Goal: Information Seeking & Learning: Learn about a topic

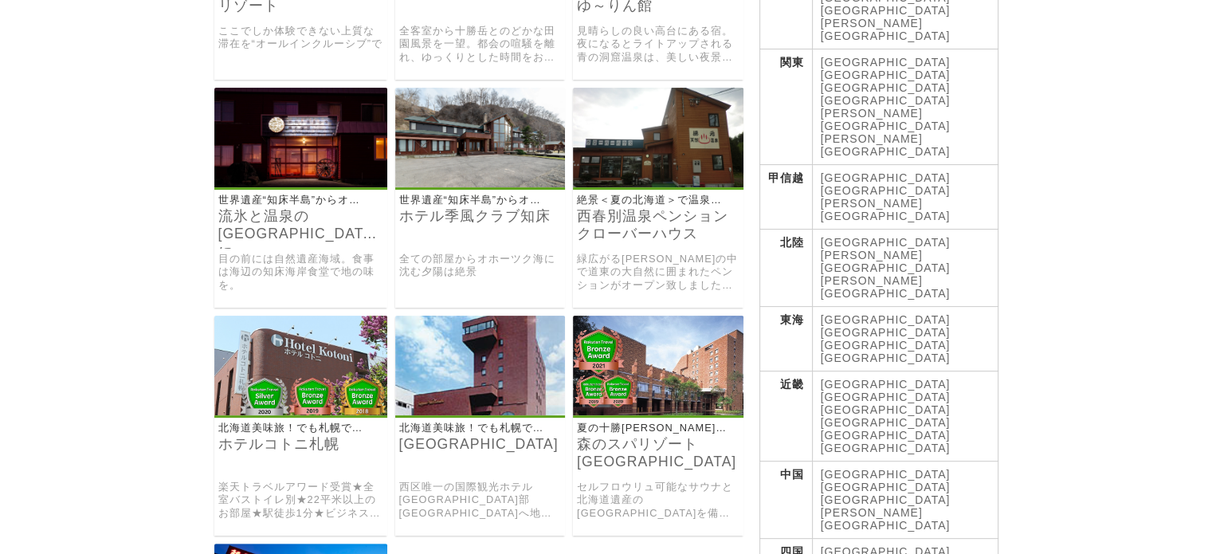
scroll to position [399, 0]
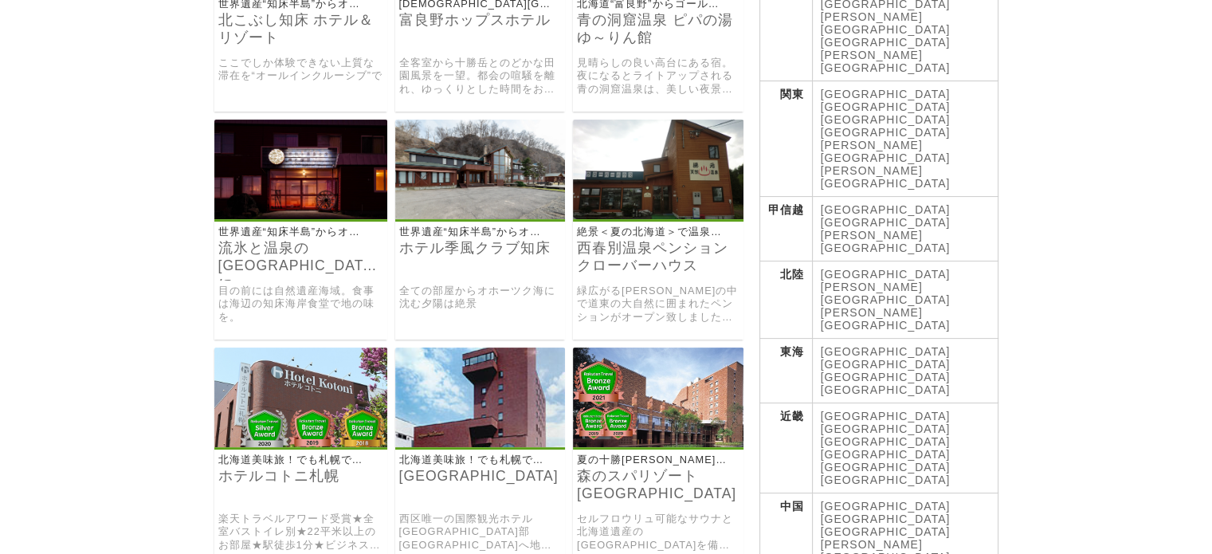
click at [839, 203] on link "[GEOGRAPHIC_DATA]" at bounding box center [886, 209] width 130 height 13
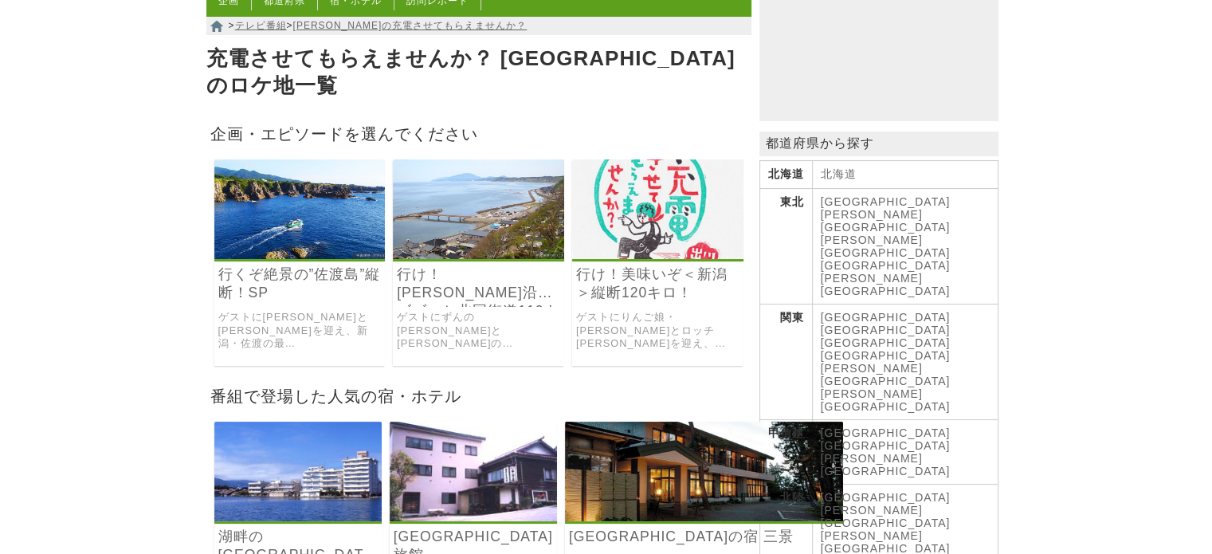
scroll to position [159, 0]
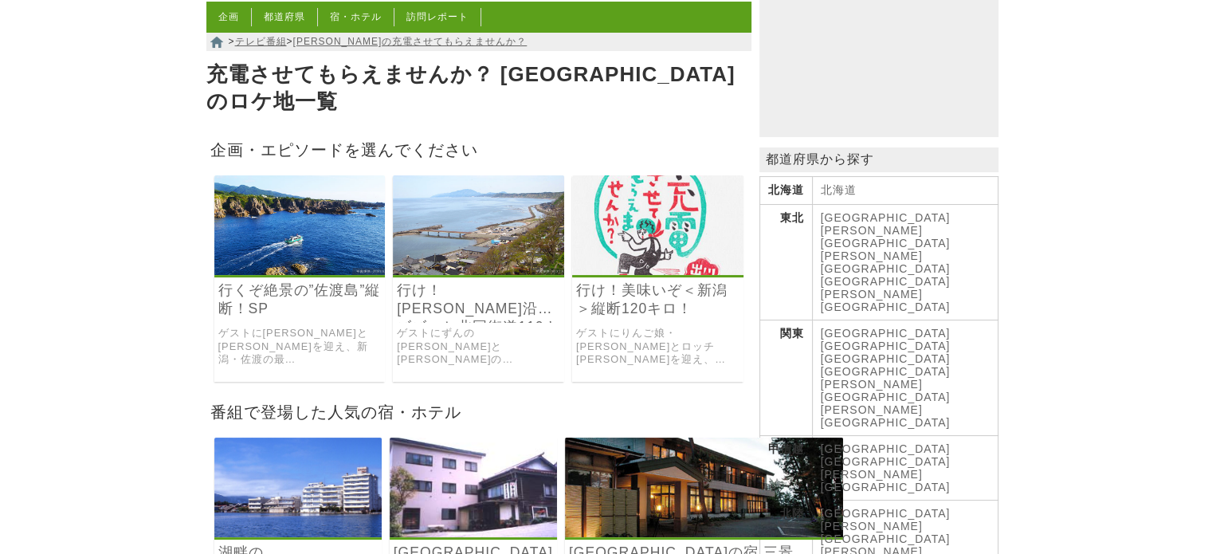
click at [293, 226] on img at bounding box center [299, 225] width 171 height 100
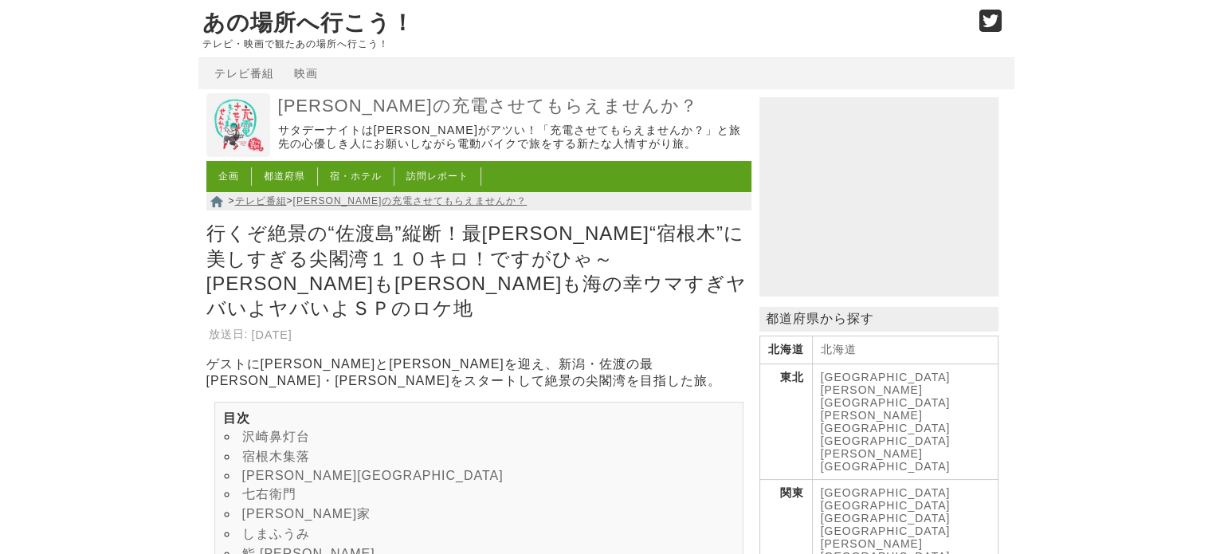
scroll to position [239, 0]
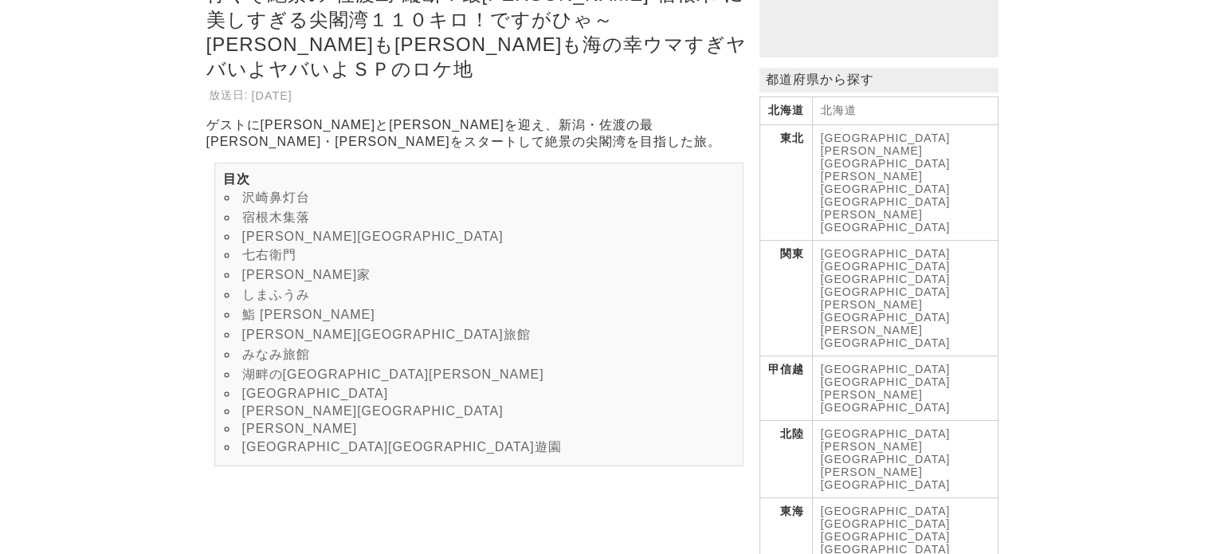
click at [319, 400] on link "両津やまきホテル" at bounding box center [315, 394] width 147 height 14
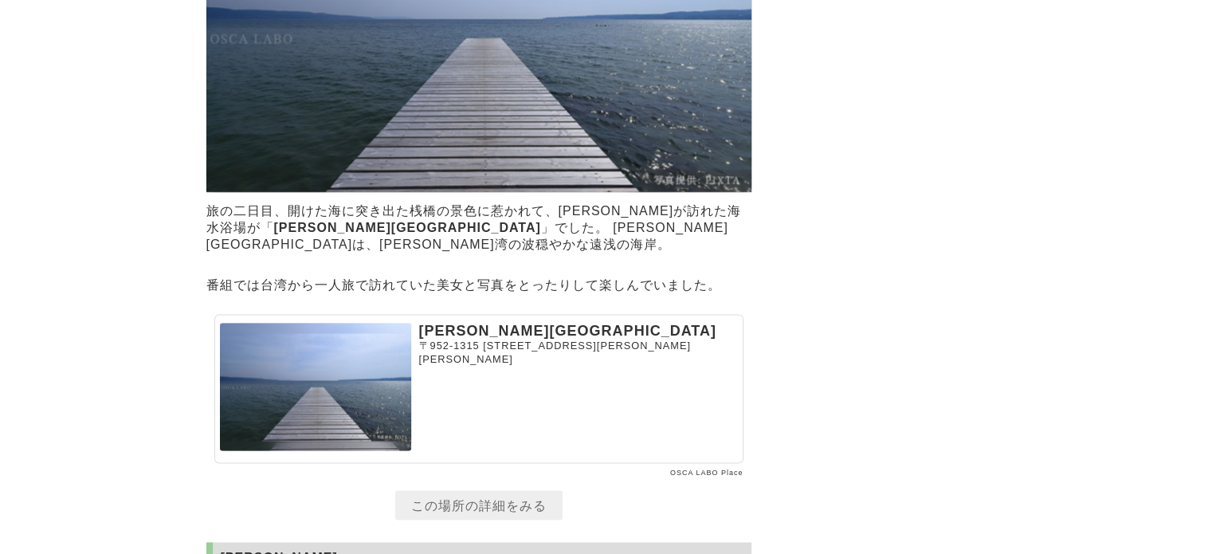
scroll to position [8672, 0]
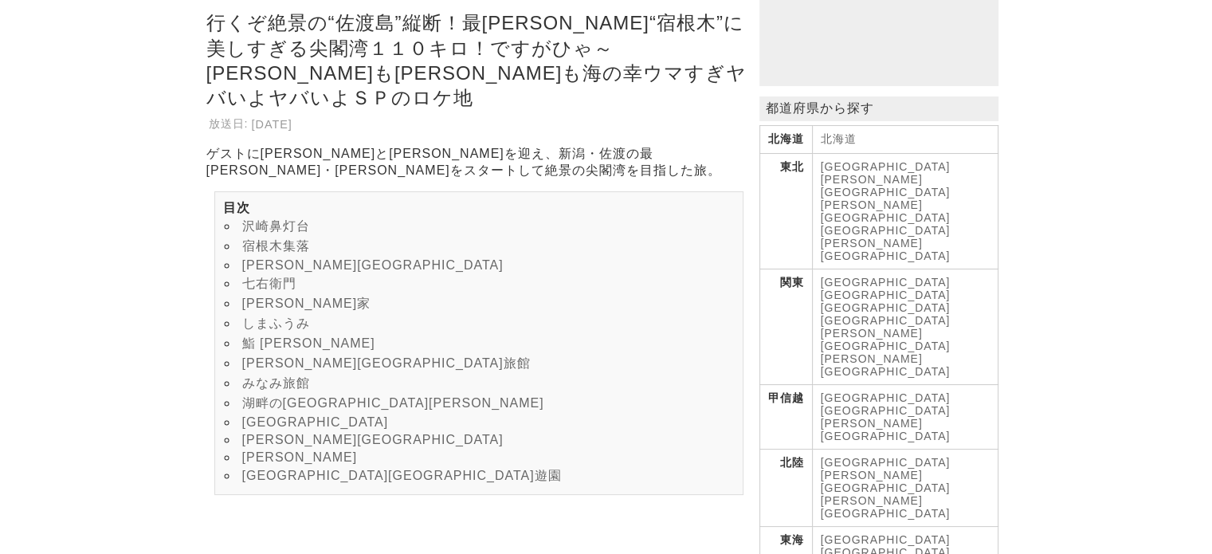
scroll to position [319, 0]
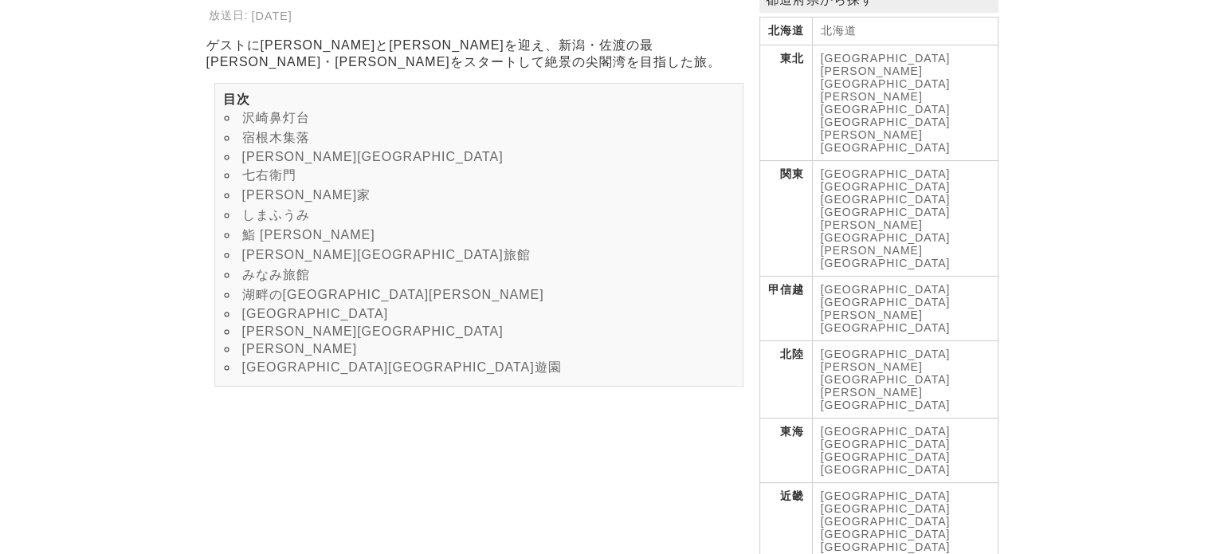
click at [274, 261] on link "[PERSON_NAME][GEOGRAPHIC_DATA]旅館" at bounding box center [386, 255] width 289 height 14
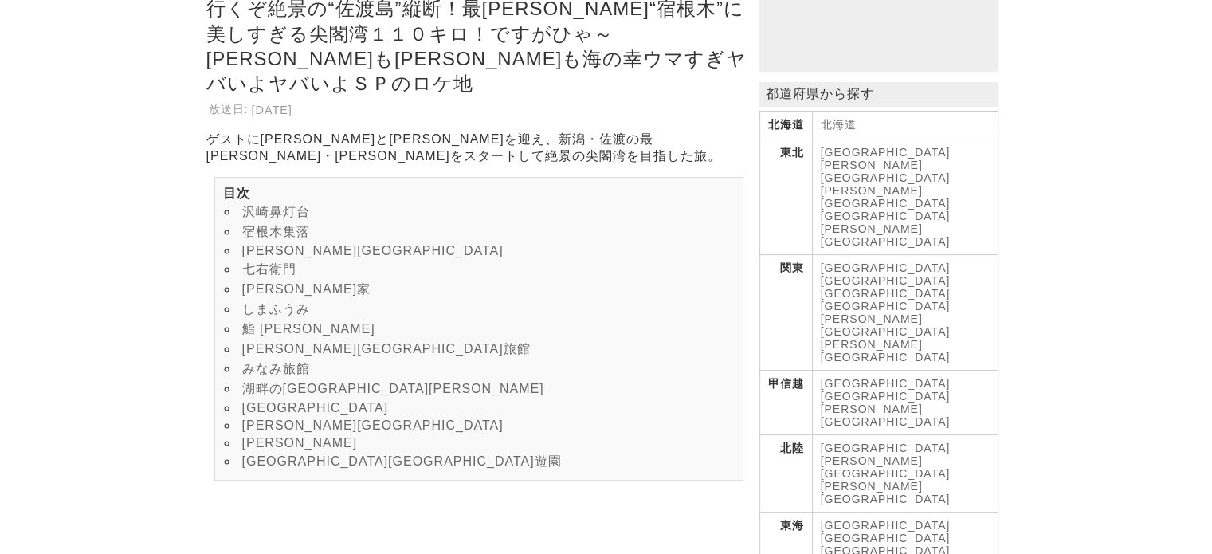
scroll to position [239, 0]
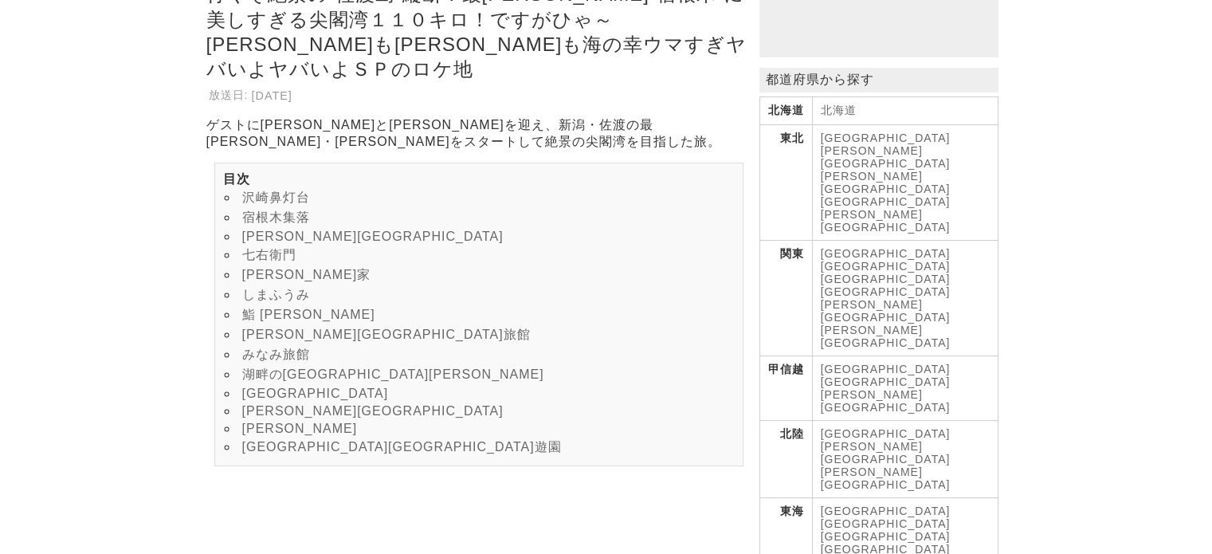
click at [285, 361] on link "みなみ旅館" at bounding box center [276, 355] width 68 height 14
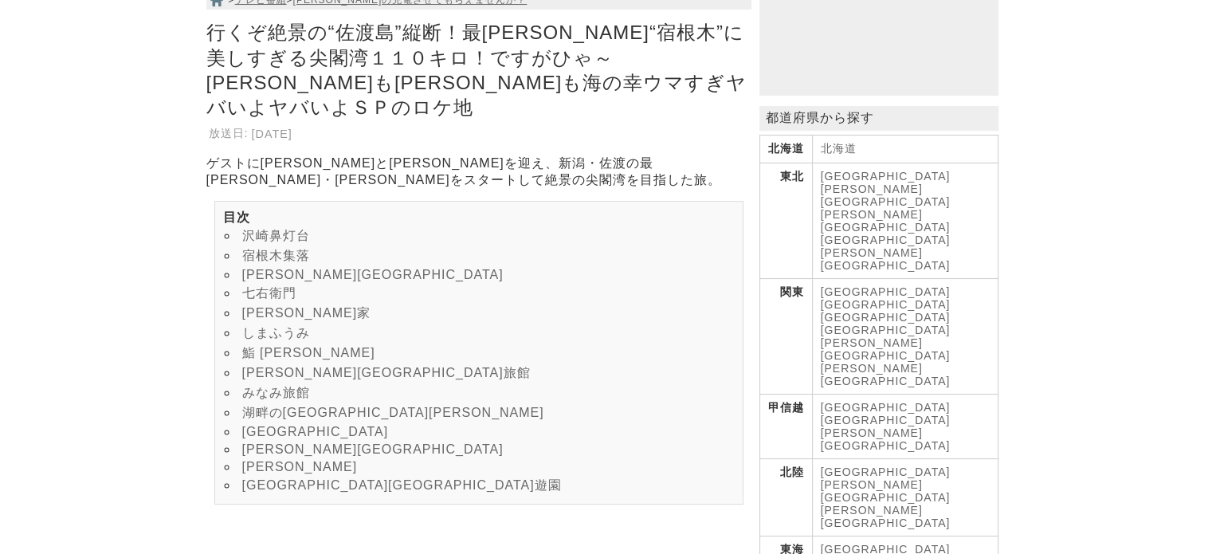
scroll to position [239, 0]
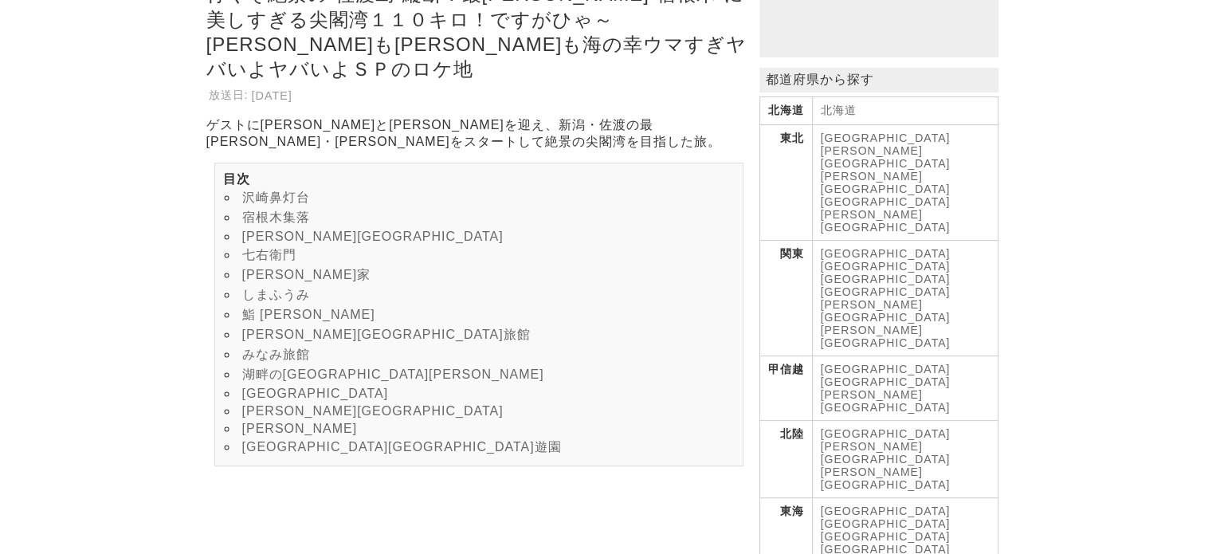
click at [307, 381] on link "湖畔の[GEOGRAPHIC_DATA][PERSON_NAME]" at bounding box center [393, 374] width 302 height 14
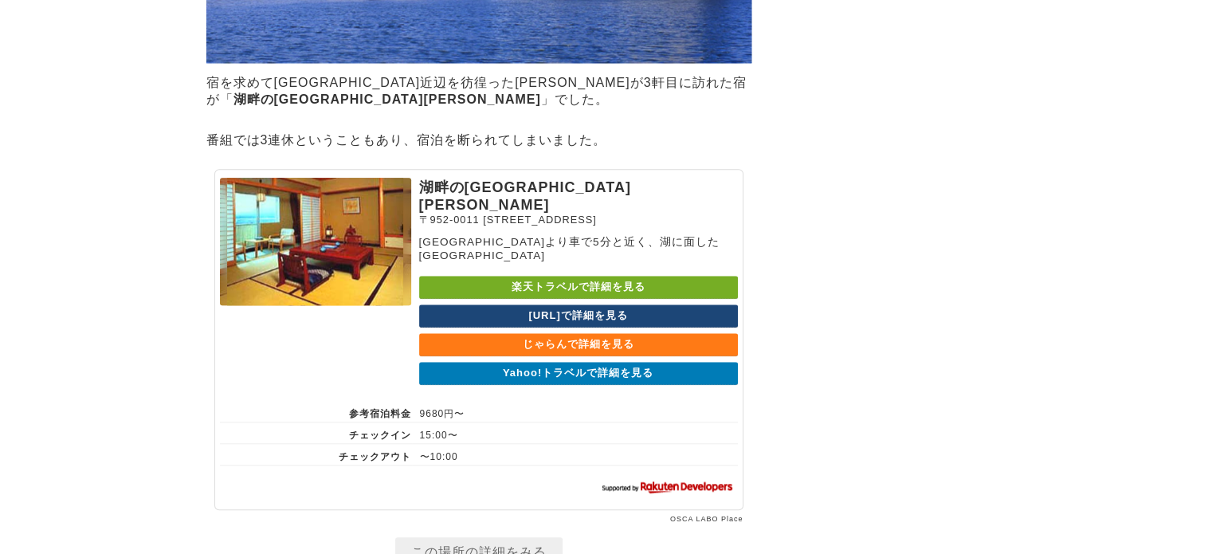
scroll to position [7505, 0]
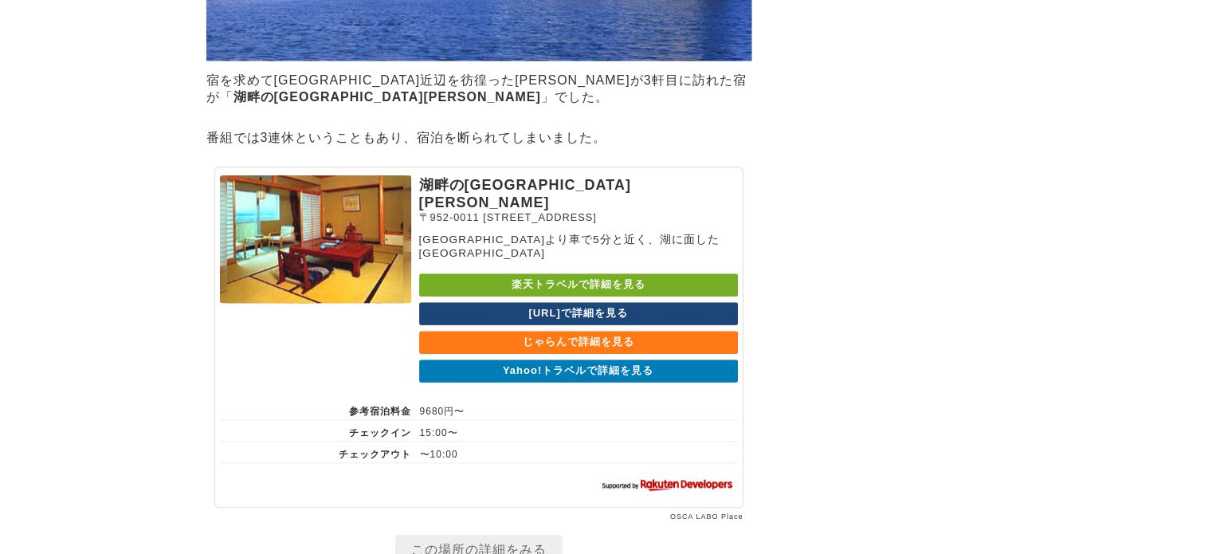
scroll to position [239, 0]
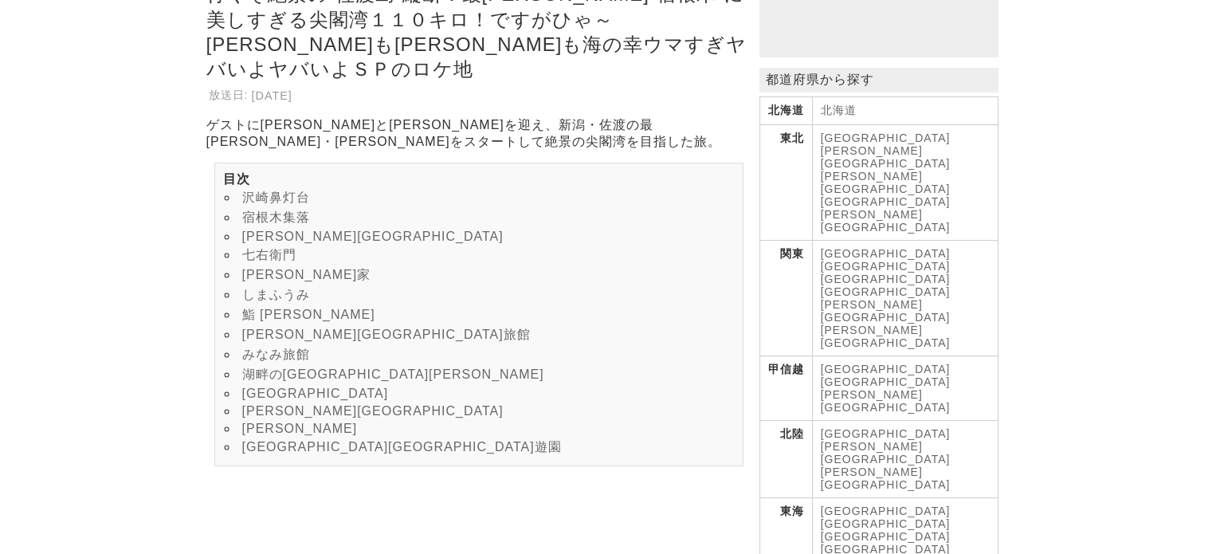
click at [335, 400] on link "両津やまきホテル" at bounding box center [315, 394] width 147 height 14
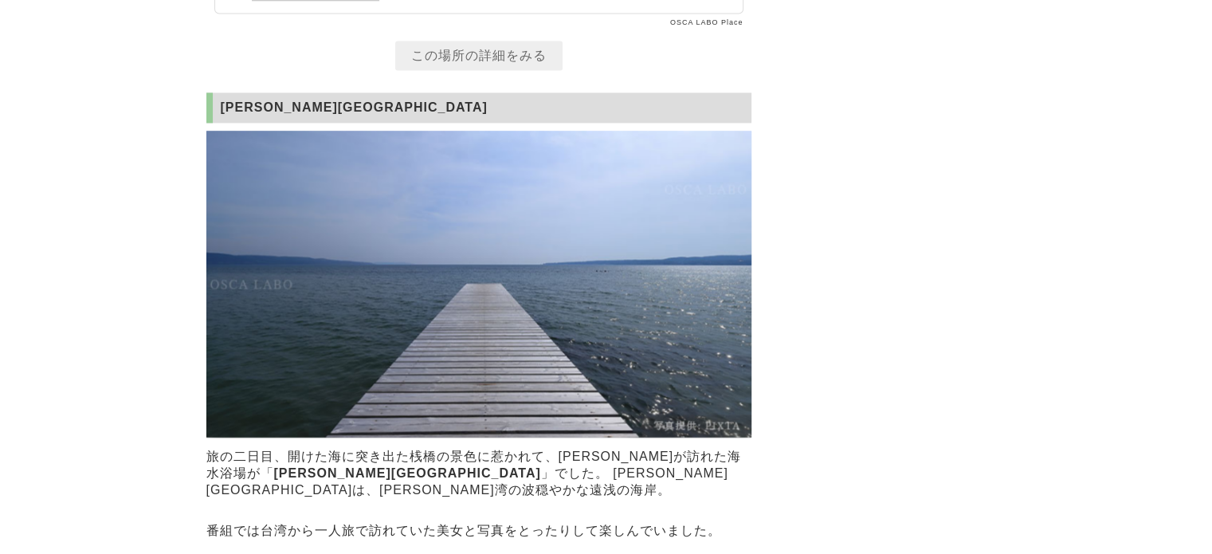
scroll to position [8513, 0]
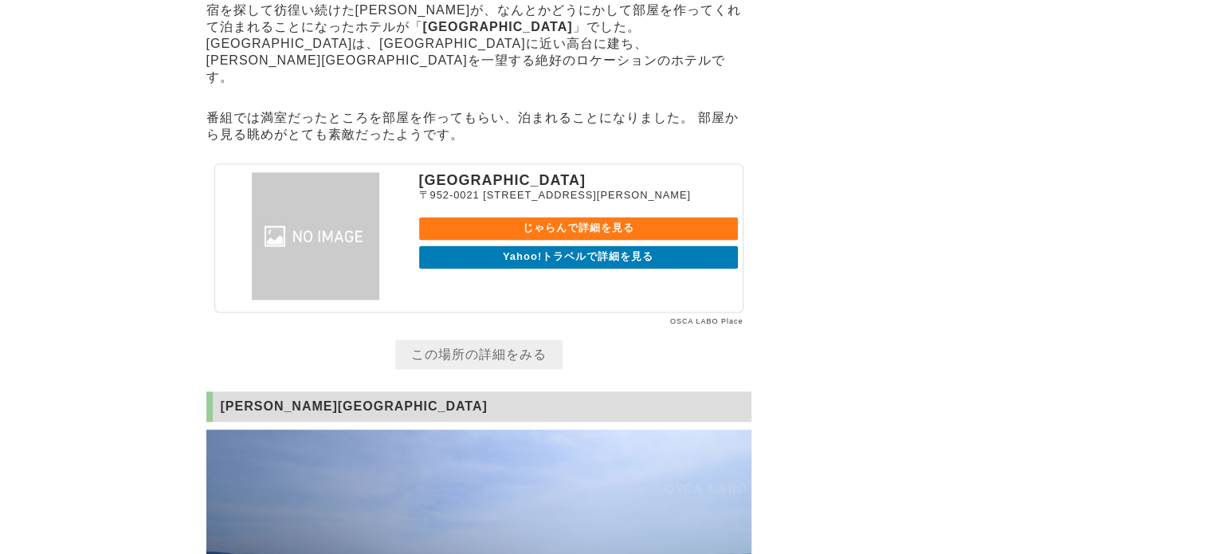
scroll to position [8130, 0]
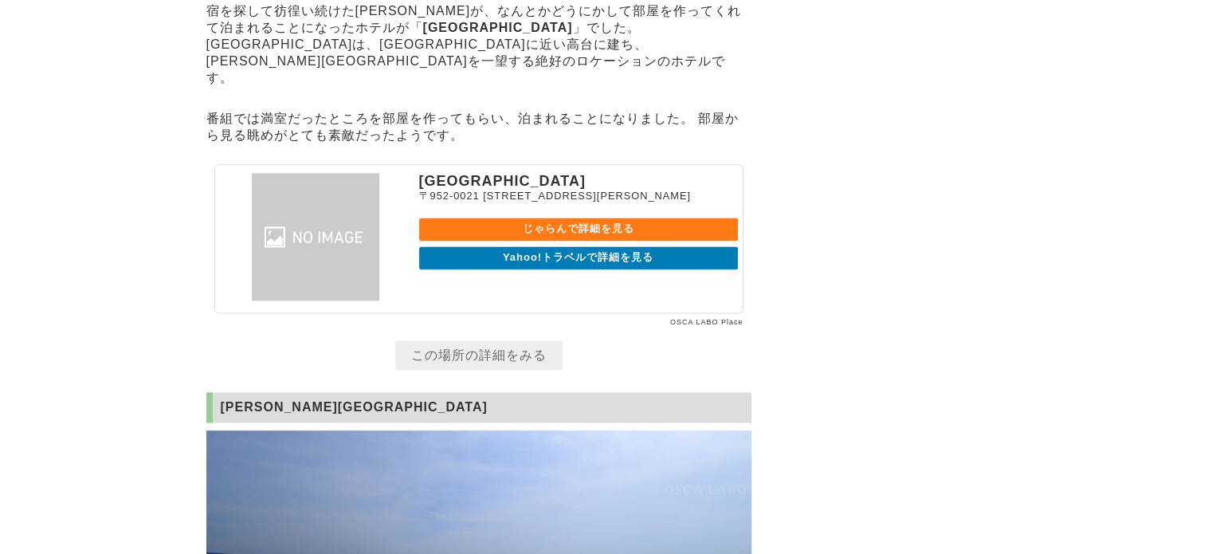
click at [584, 269] on link "Yahoo!トラベルで詳細を見る" at bounding box center [578, 257] width 319 height 23
